Goal: Task Accomplishment & Management: Use online tool/utility

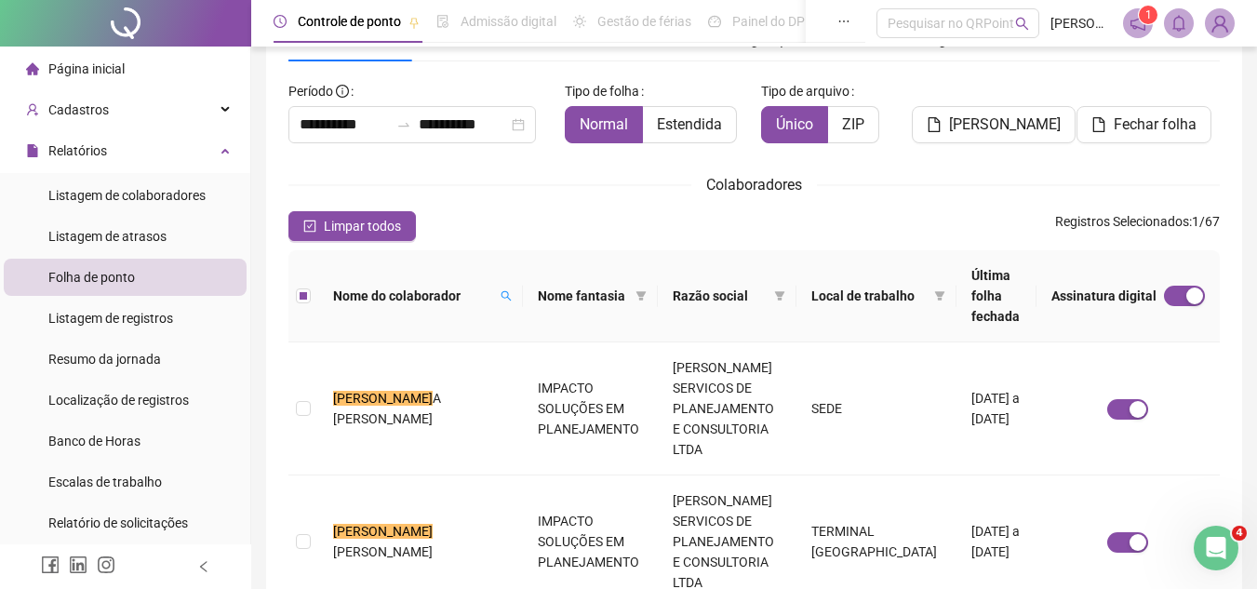
scroll to position [87, 0]
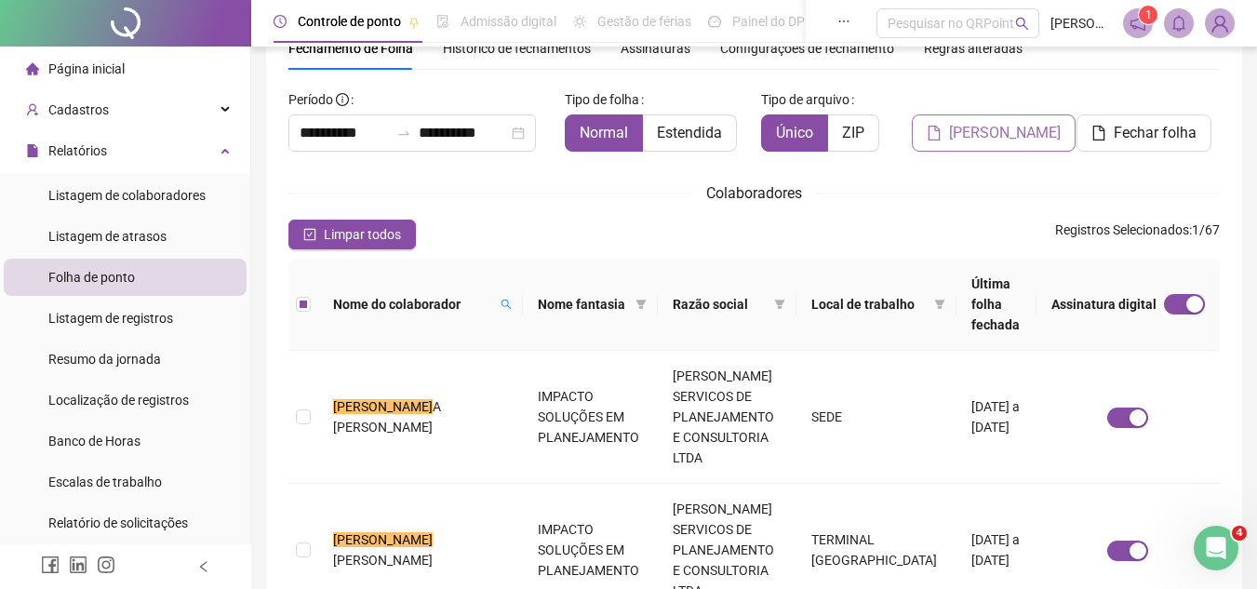
click at [976, 147] on button "[PERSON_NAME]" at bounding box center [994, 132] width 164 height 37
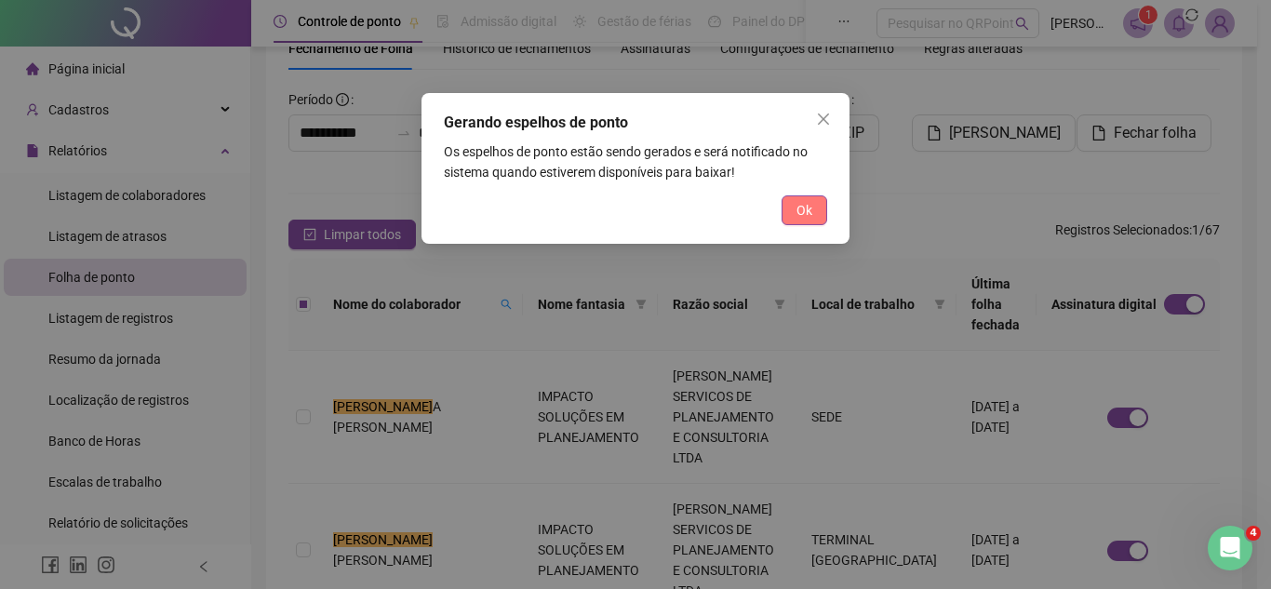
click at [802, 215] on span "Ok" at bounding box center [805, 210] width 16 height 20
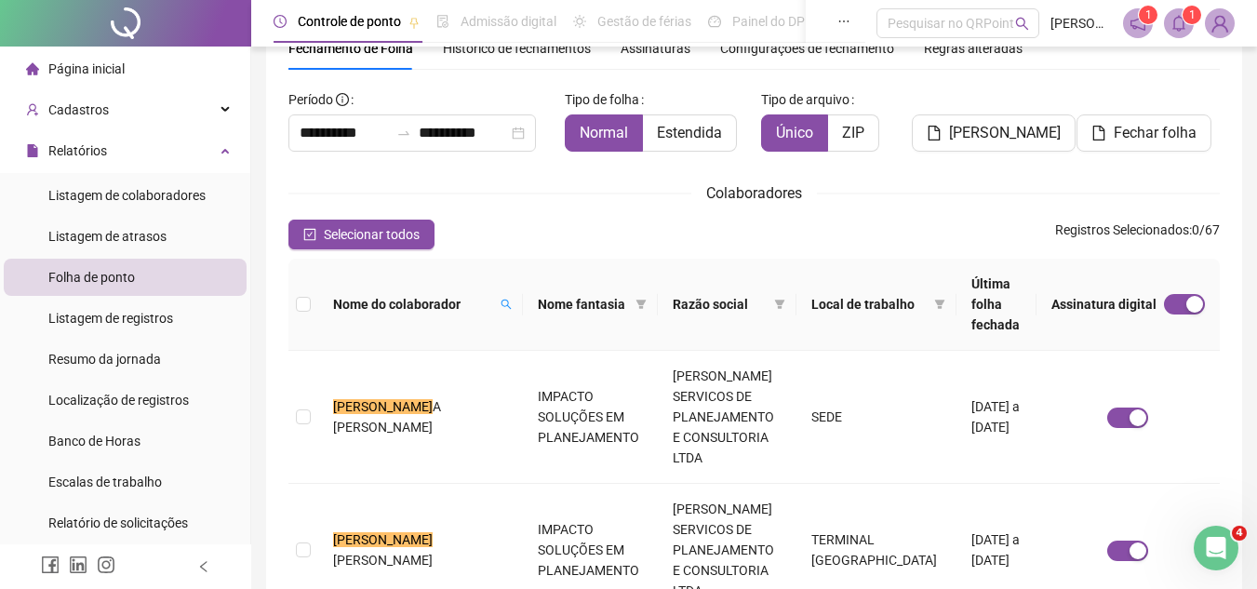
click at [1174, 23] on icon "bell" at bounding box center [1179, 23] width 17 height 17
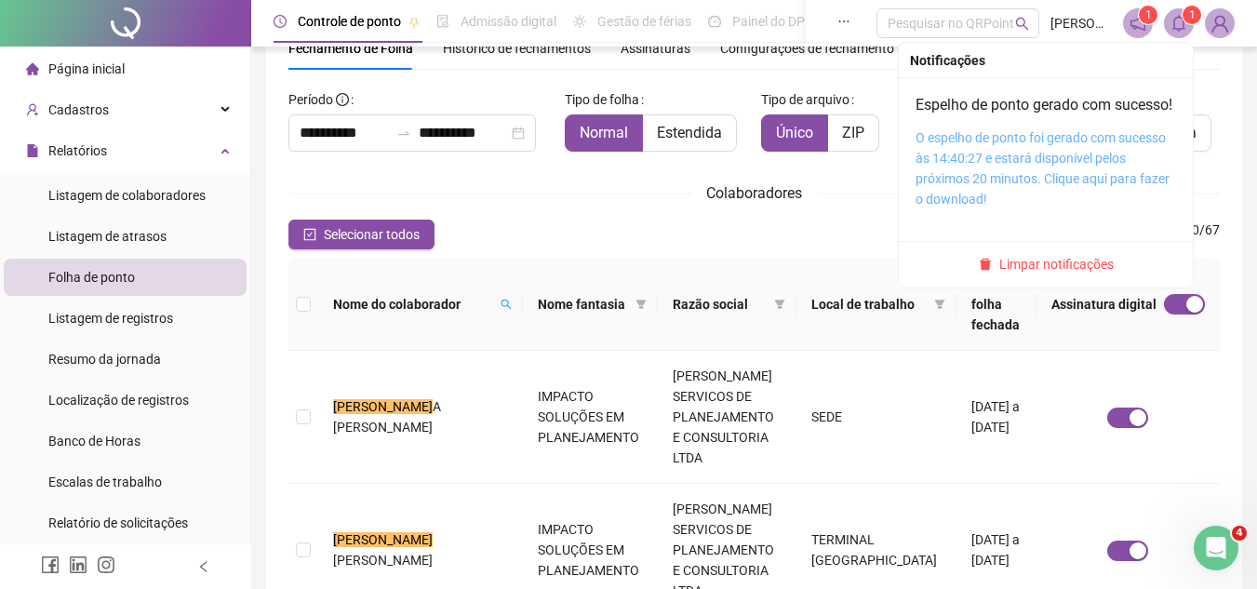
click at [1077, 179] on link "O espelho de ponto foi gerado com sucesso às 14:40:27 e estará disponível pelos…" at bounding box center [1043, 168] width 254 height 76
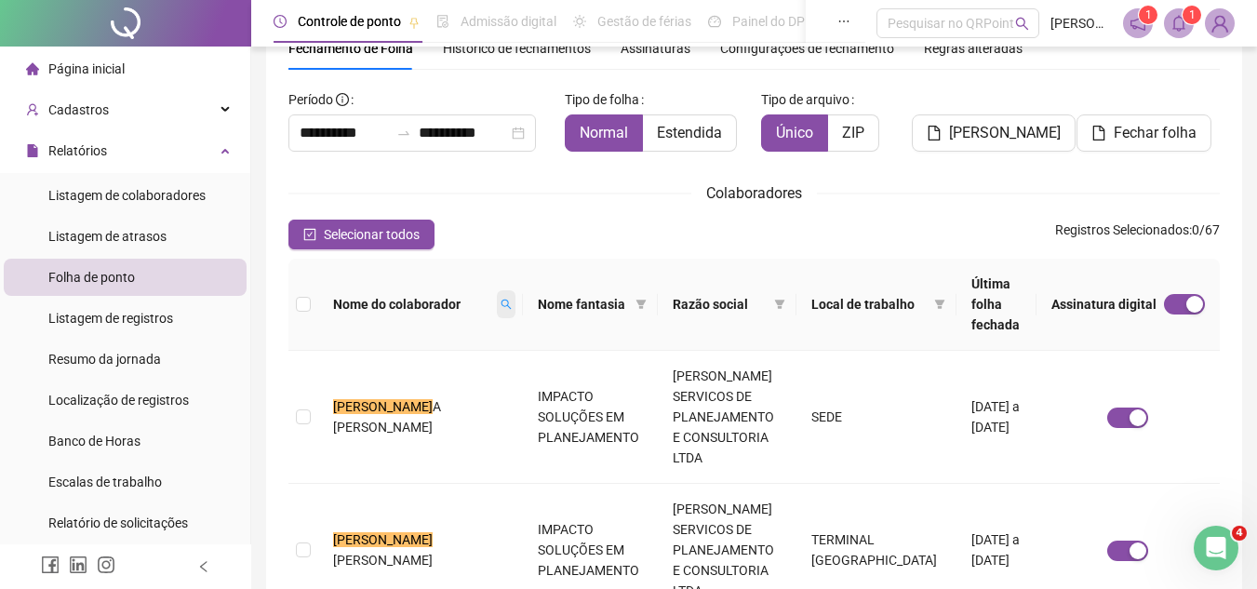
click at [501, 299] on icon "search" at bounding box center [506, 304] width 11 height 11
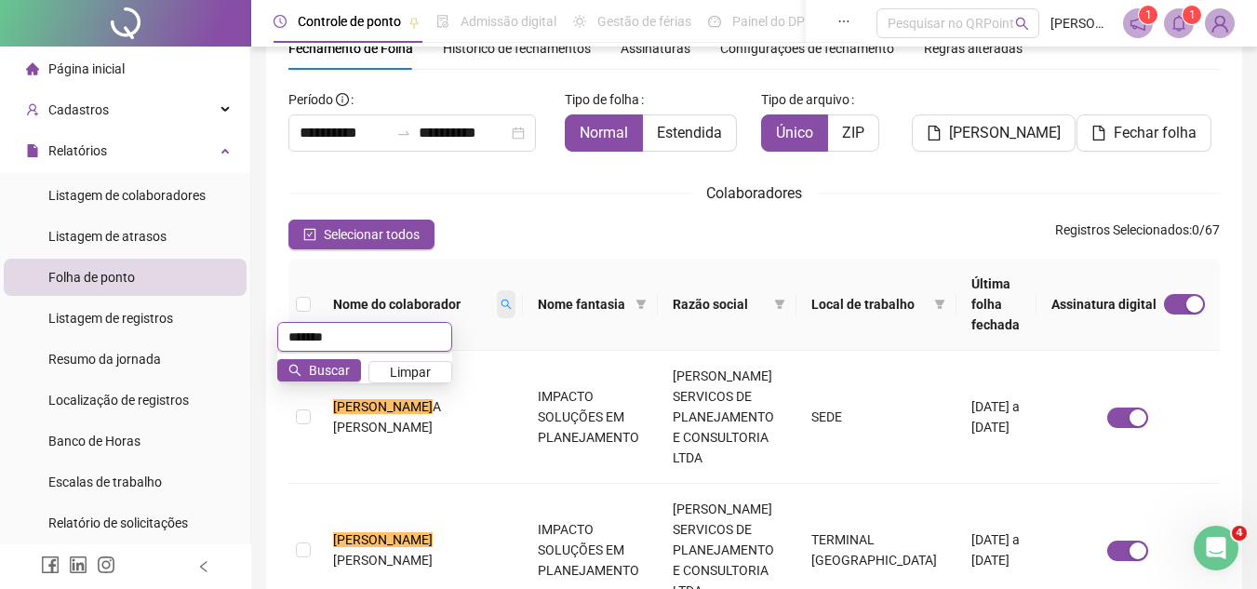
type input "*******"
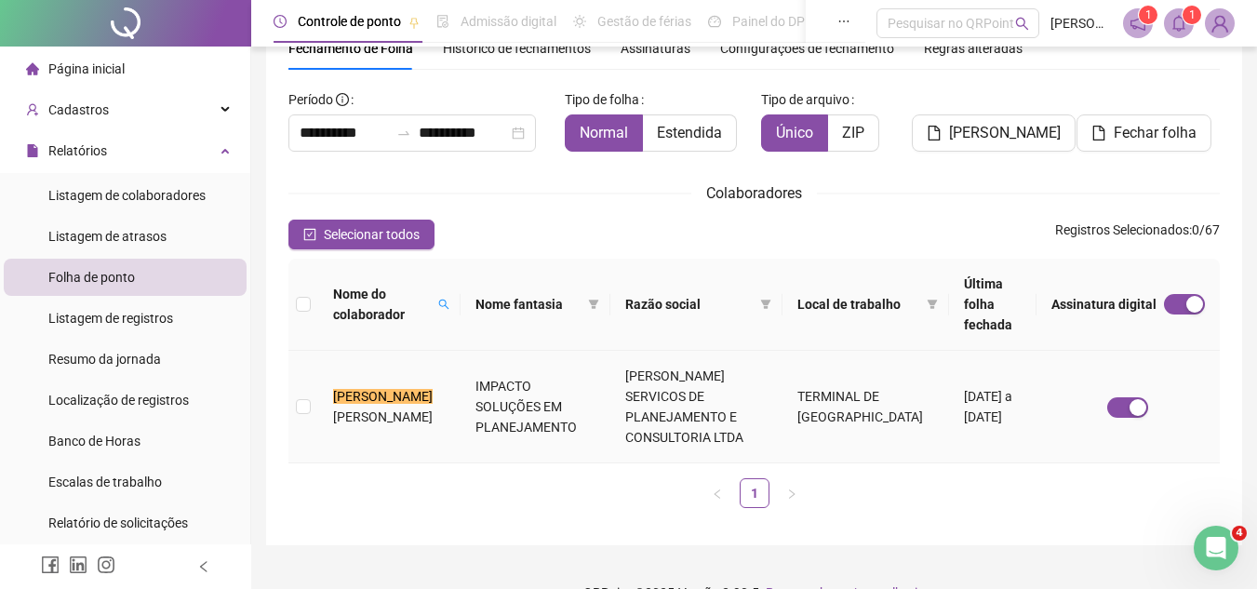
click at [387, 410] on span "[PERSON_NAME]" at bounding box center [383, 417] width 100 height 15
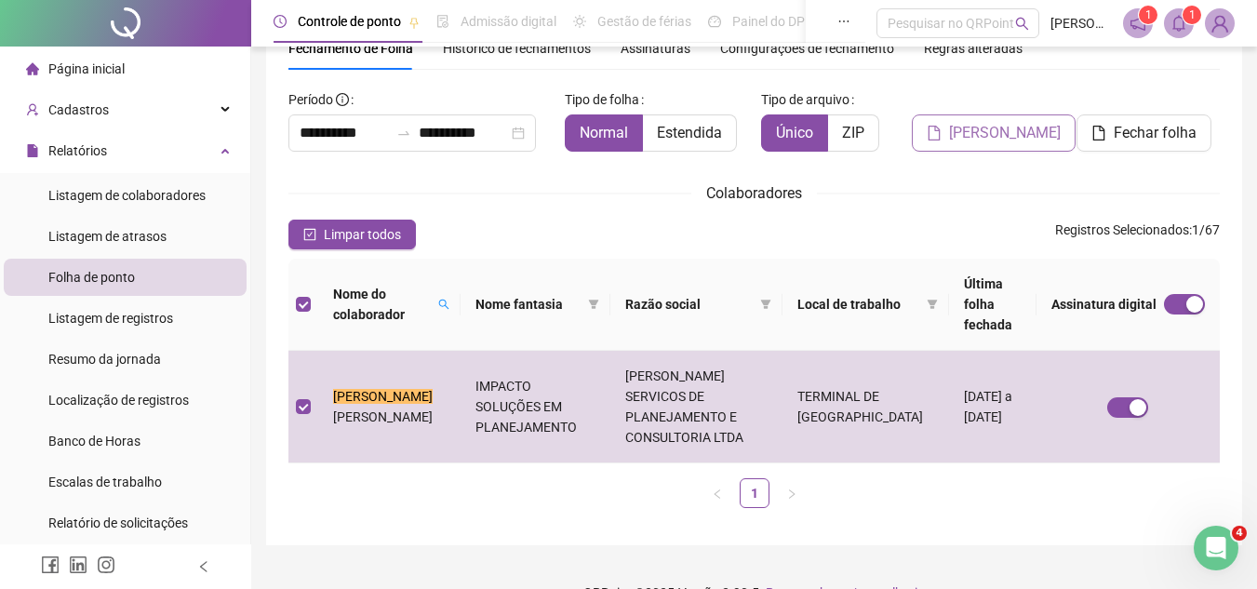
click at [982, 132] on span "[PERSON_NAME]" at bounding box center [1005, 133] width 112 height 22
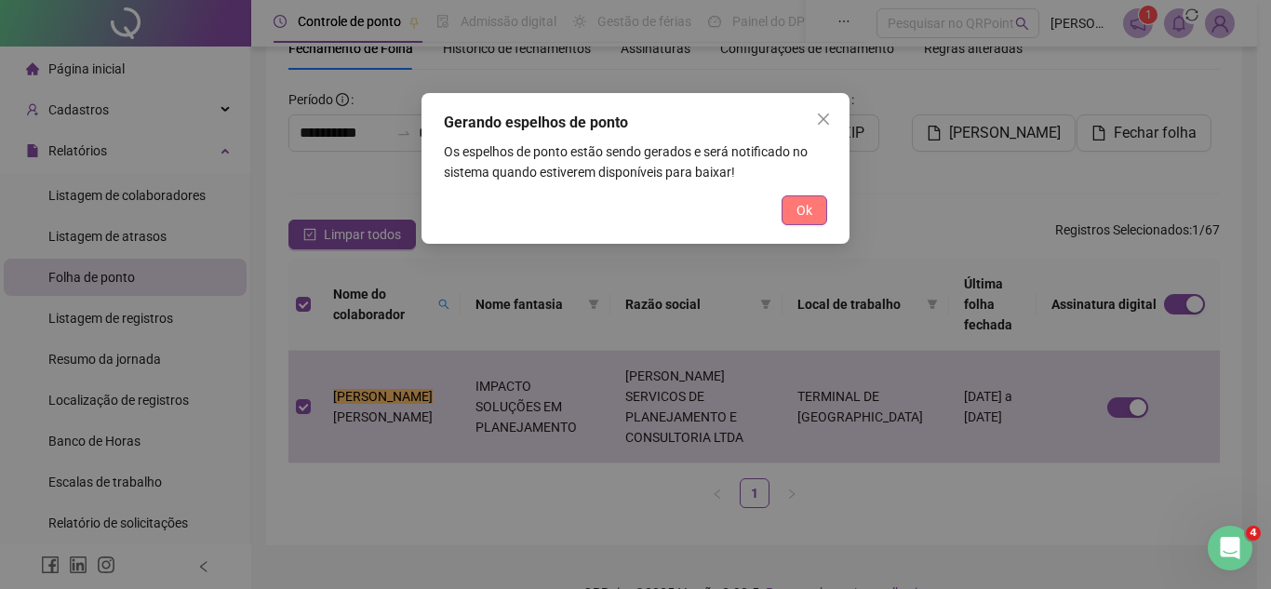
click at [783, 214] on button "Ok" at bounding box center [805, 210] width 46 height 30
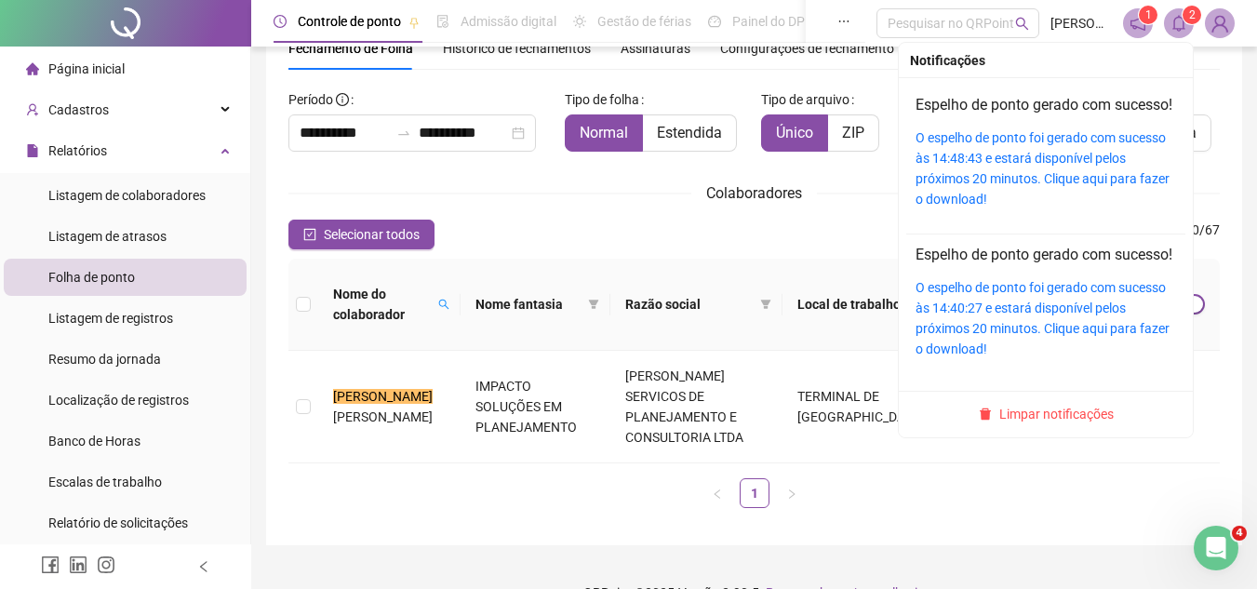
click at [1186, 18] on sup "2" at bounding box center [1192, 15] width 19 height 19
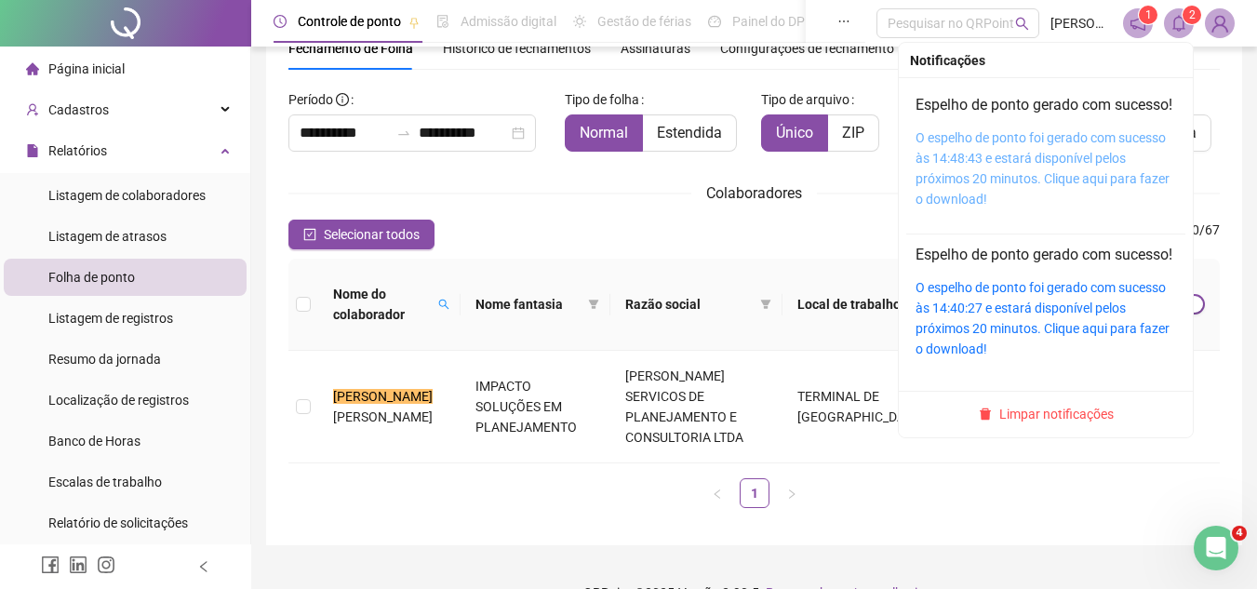
click at [1013, 173] on link "O espelho de ponto foi gerado com sucesso às 14:48:43 e estará disponível pelos…" at bounding box center [1043, 168] width 254 height 76
